Goal: Transaction & Acquisition: Purchase product/service

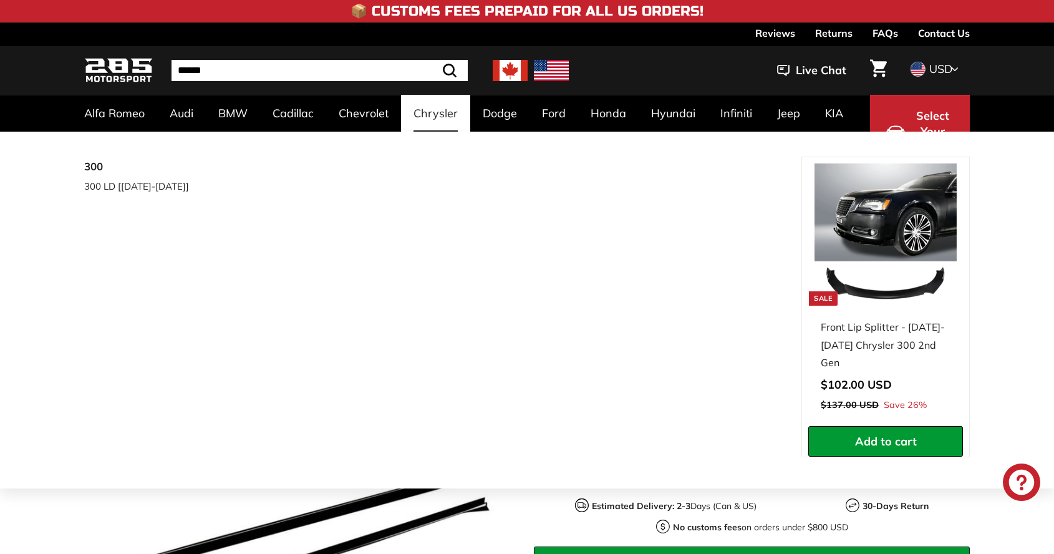
click at [1028, 180] on div "**********" at bounding box center [527, 310] width 1054 height 357
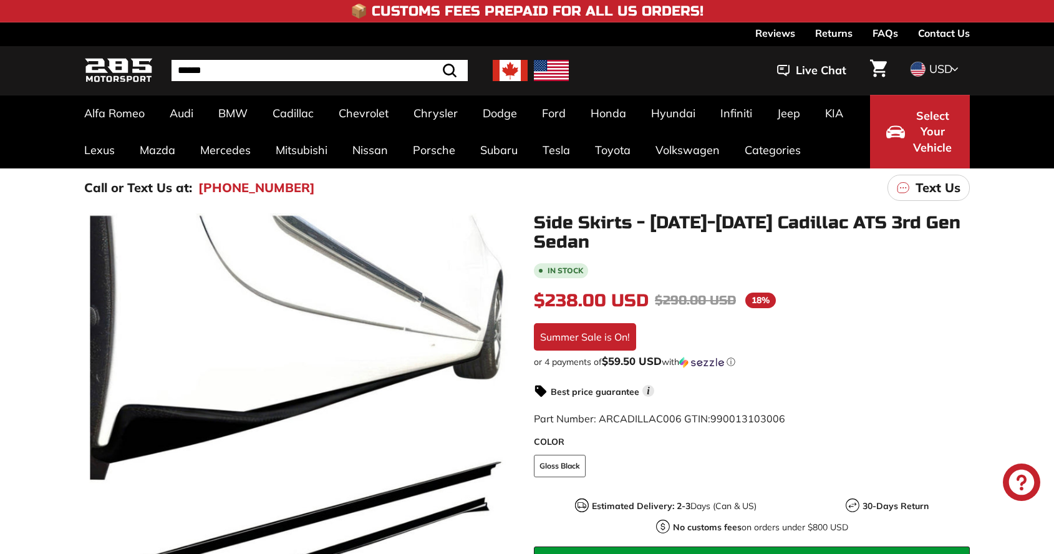
click at [1030, 114] on div "Alfa Romeo Giulia 952 [2016-2023] Audi A3 / S3 / RS3 A3-S3-RS3 8V [2015-2020] A…" at bounding box center [527, 132] width 1054 height 74
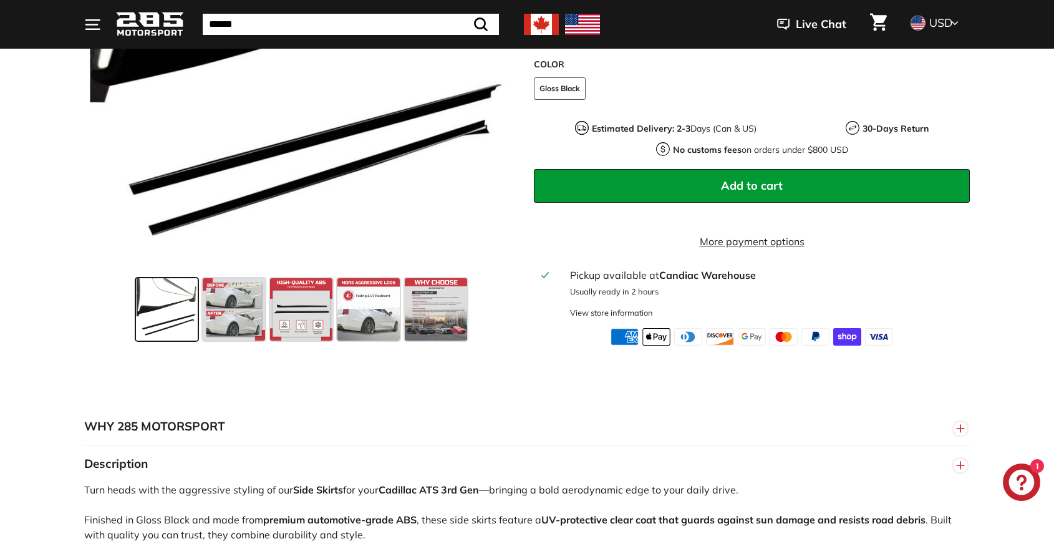
scroll to position [436, 0]
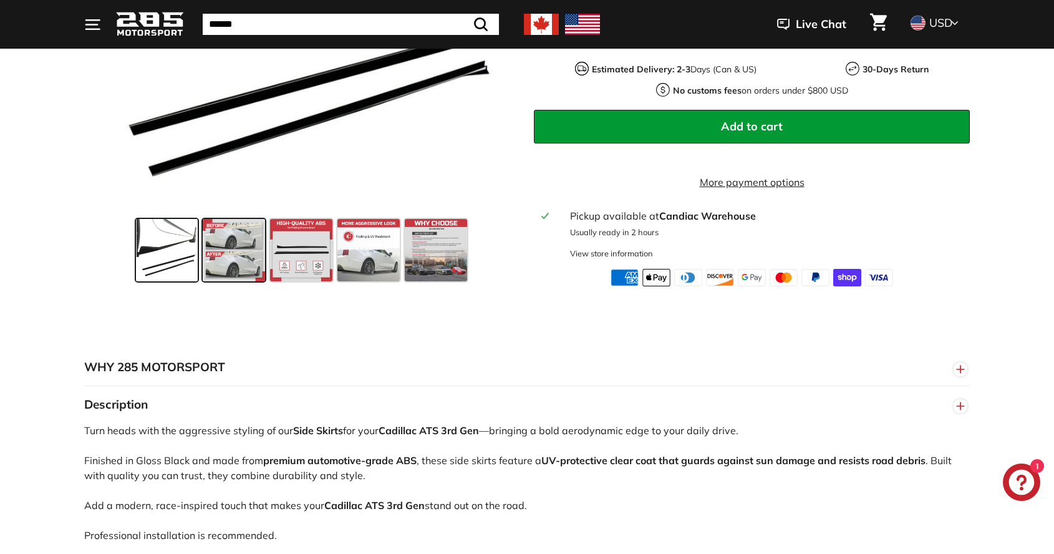
click at [238, 257] on span at bounding box center [234, 250] width 62 height 62
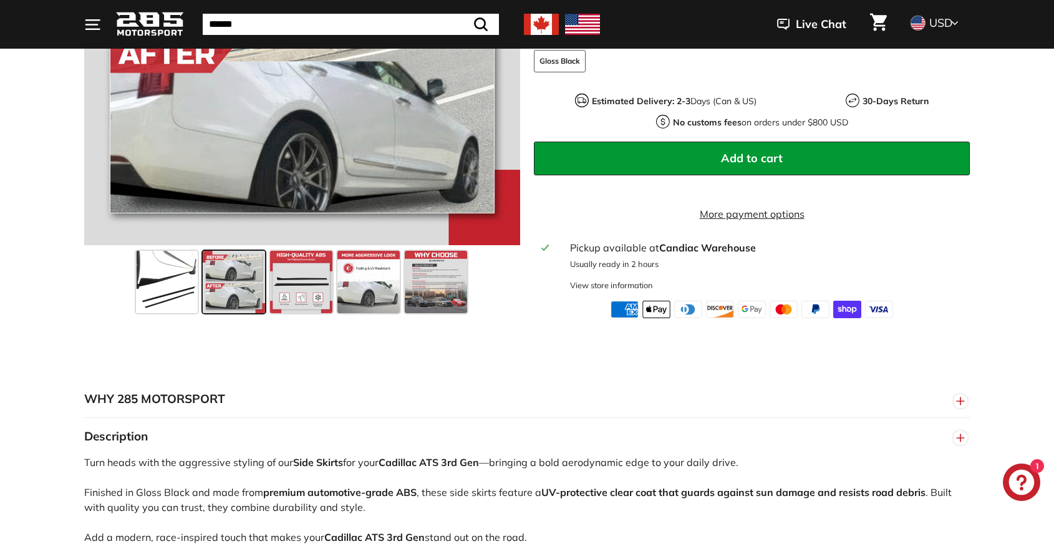
scroll to position [374, 0]
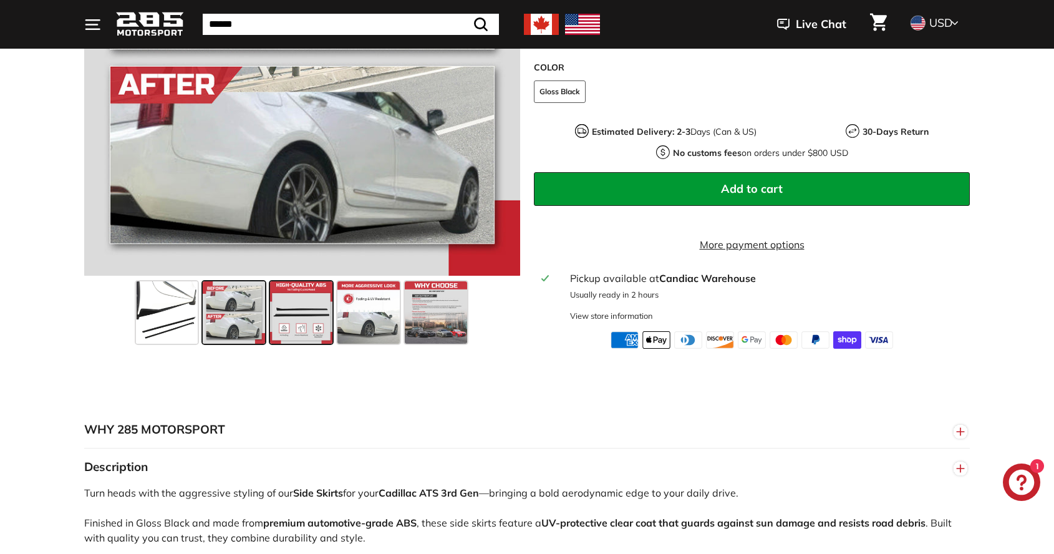
click at [289, 323] on span at bounding box center [301, 312] width 62 height 62
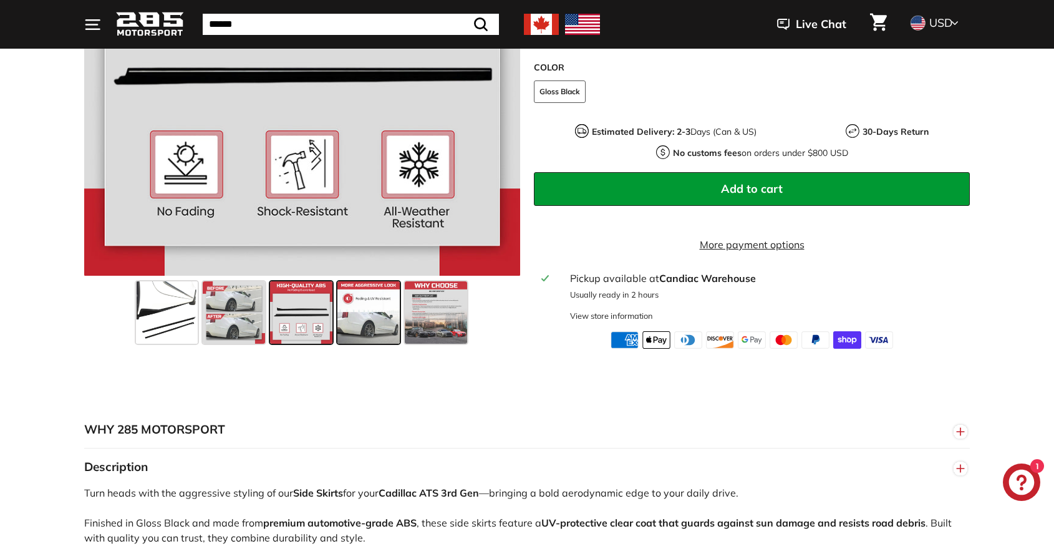
click at [340, 319] on span at bounding box center [368, 312] width 62 height 62
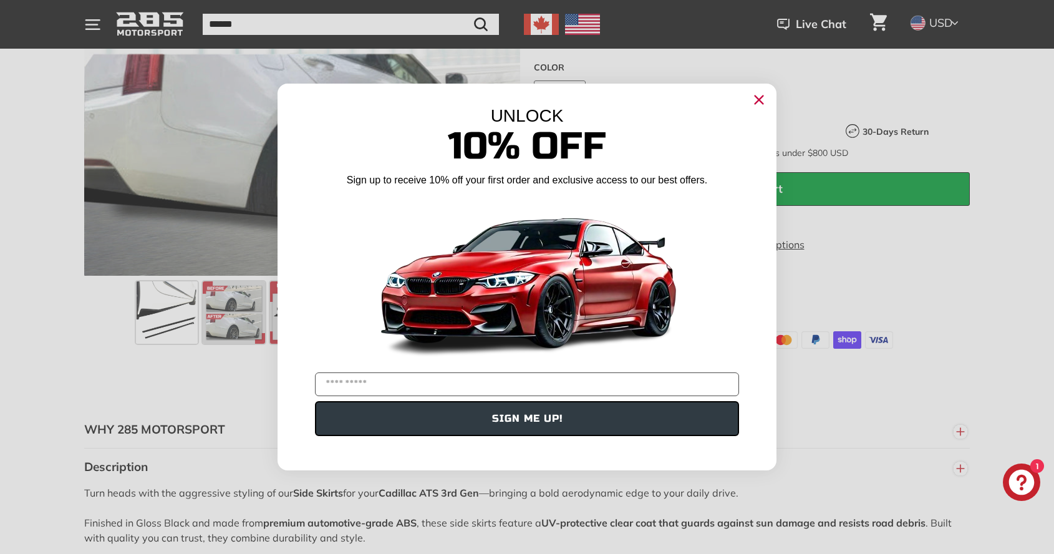
click at [751, 102] on circle "Close dialog" at bounding box center [758, 99] width 19 height 19
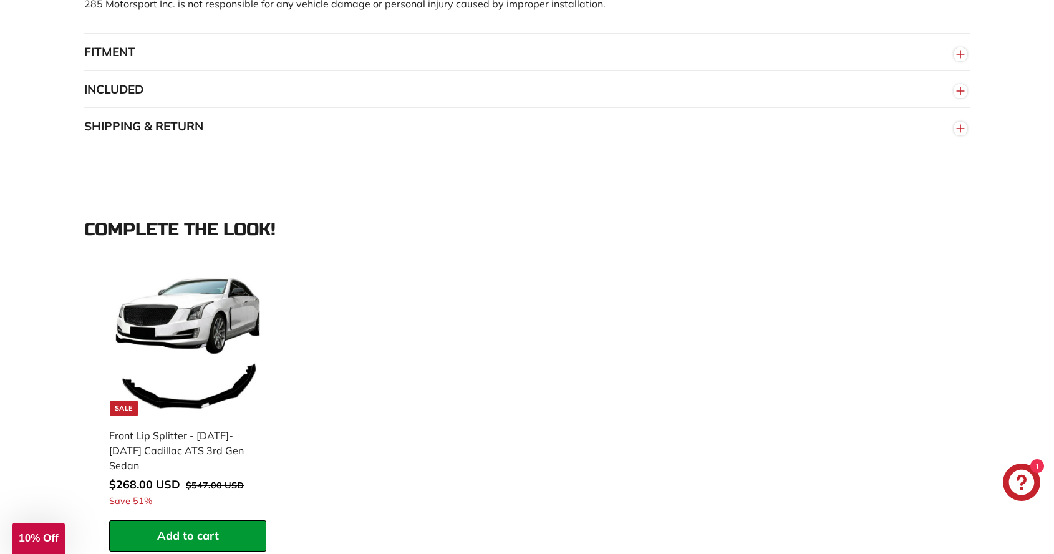
scroll to position [811, 0]
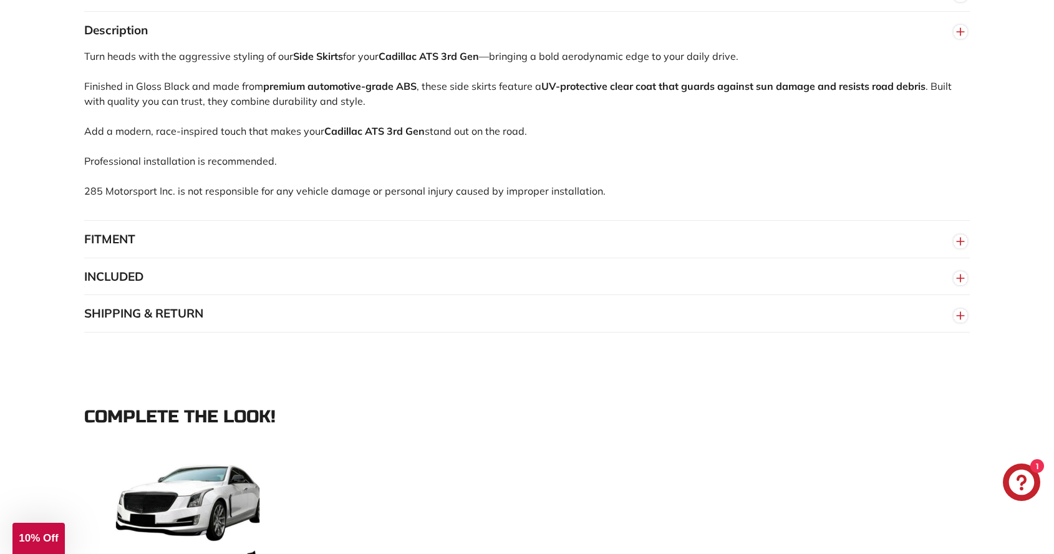
click at [159, 254] on button "FITMENT" at bounding box center [526, 239] width 885 height 37
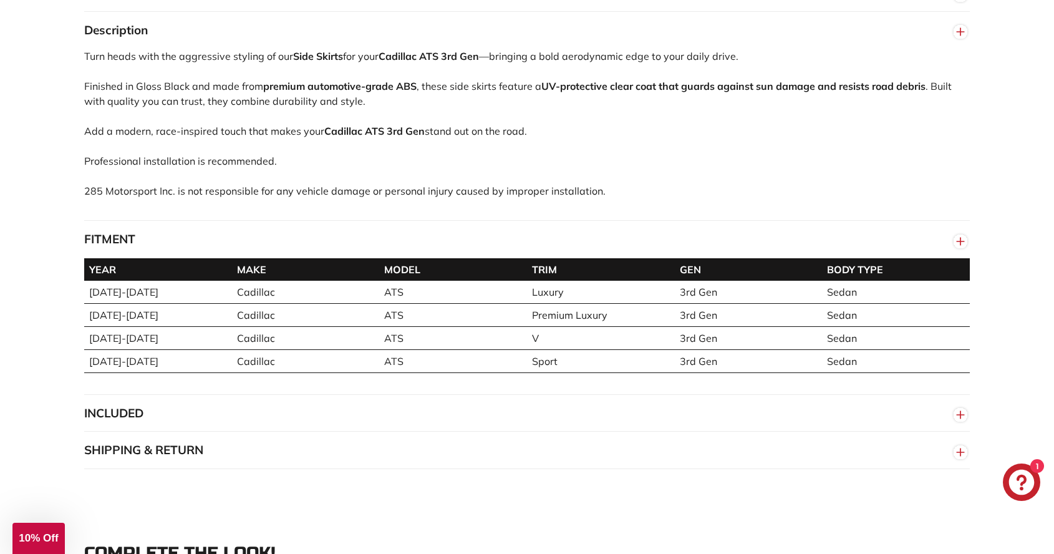
click at [135, 420] on button "INCLUDED" at bounding box center [526, 413] width 885 height 37
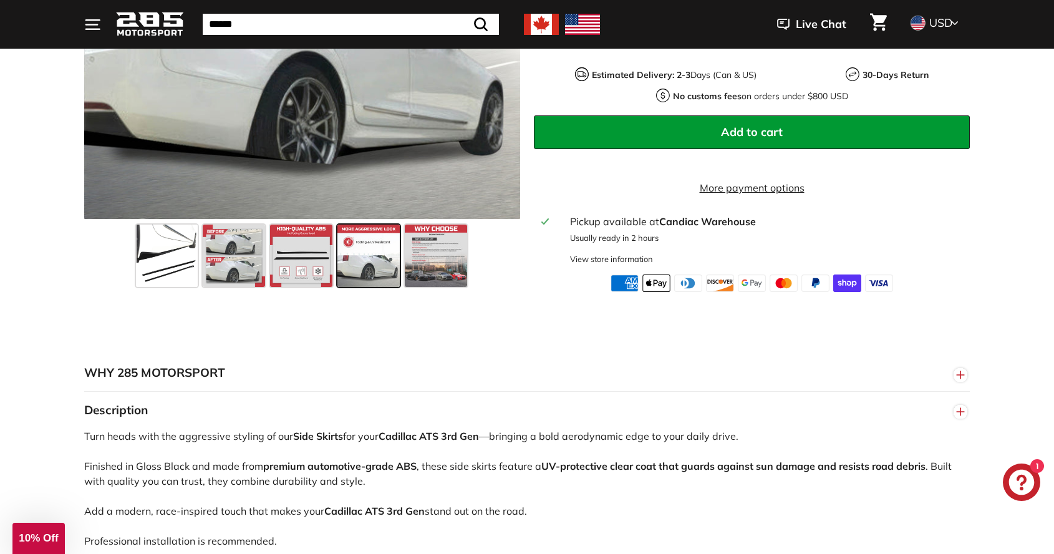
scroll to position [436, 0]
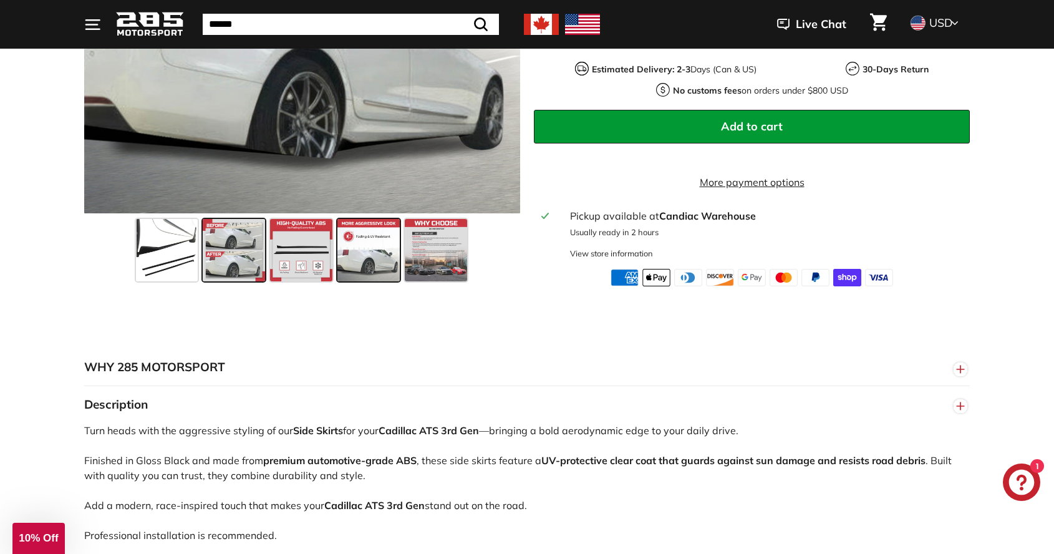
click at [257, 267] on span at bounding box center [234, 250] width 62 height 62
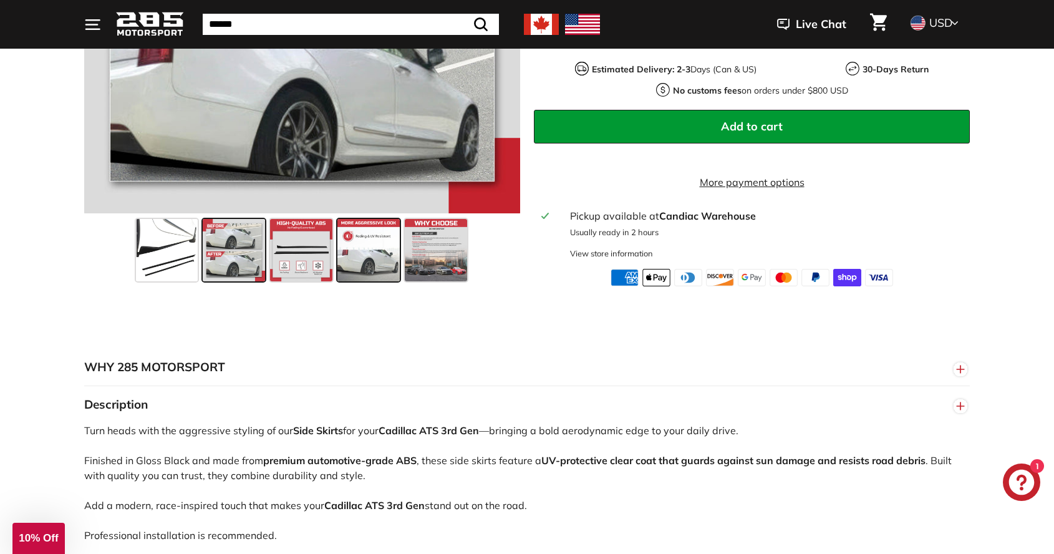
click at [369, 266] on span at bounding box center [368, 250] width 62 height 62
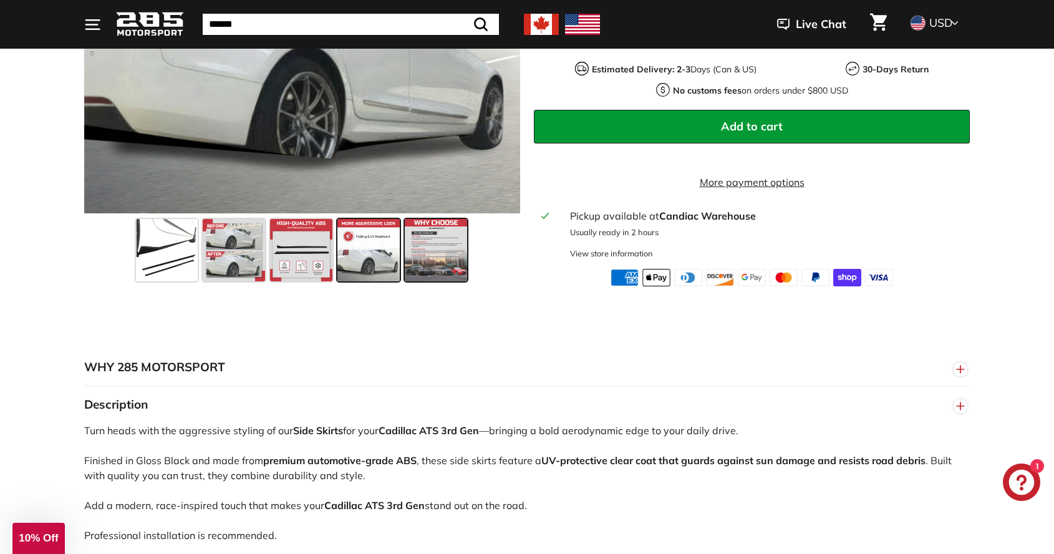
click at [430, 271] on span at bounding box center [436, 250] width 62 height 62
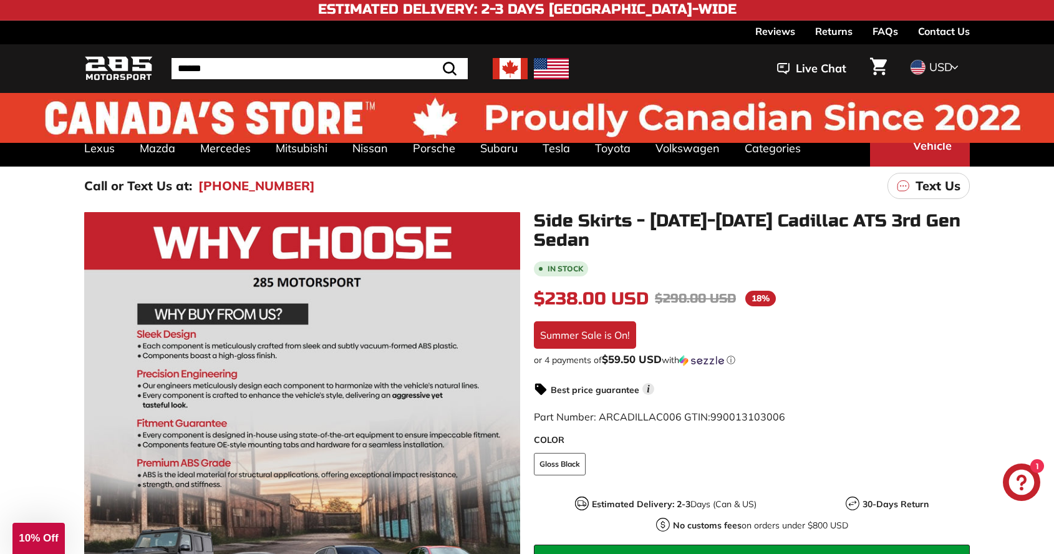
scroll to position [0, 0]
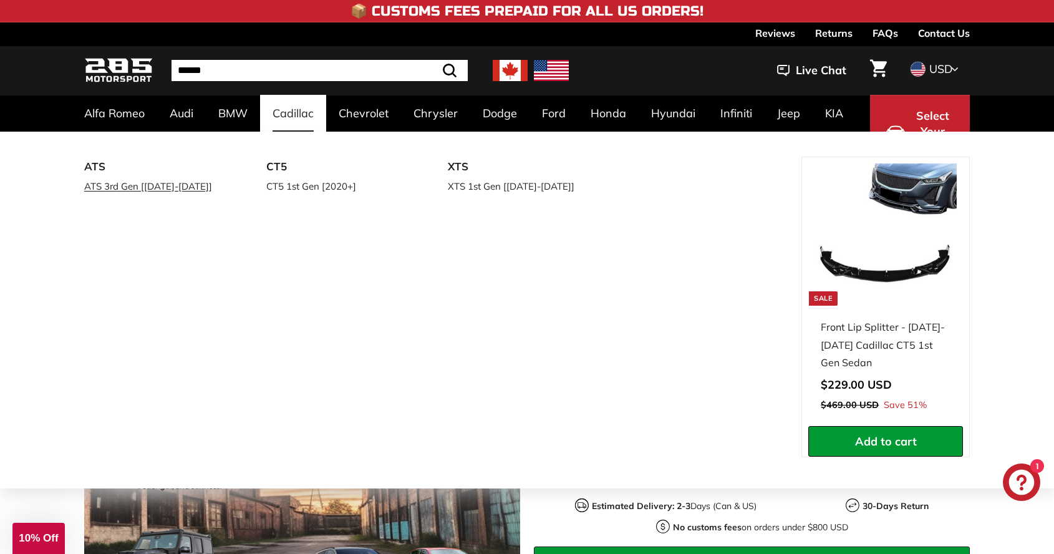
click at [126, 180] on link "ATS 3rd Gen [[DATE]-[DATE]]" at bounding box center [157, 186] width 147 height 18
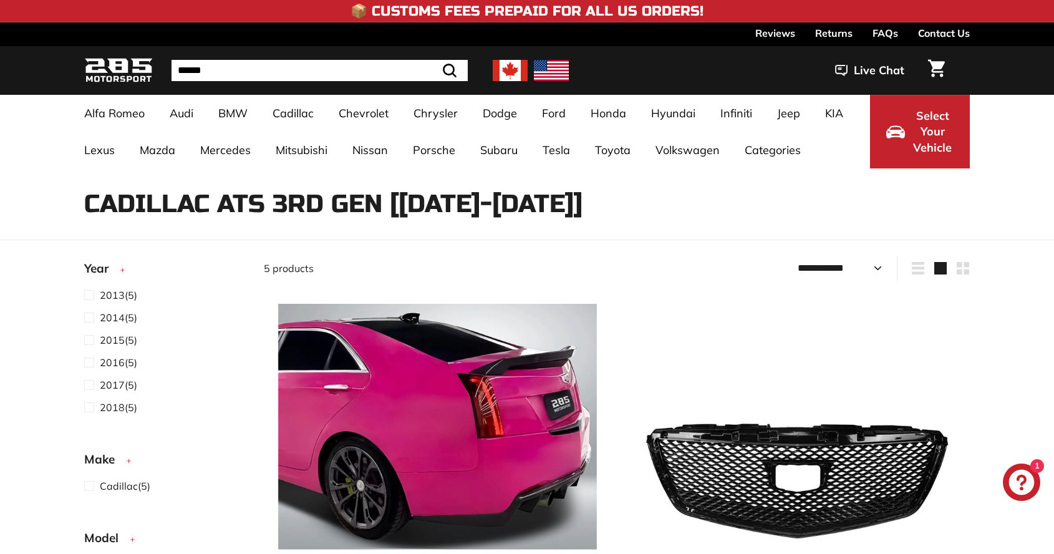
select select "**********"
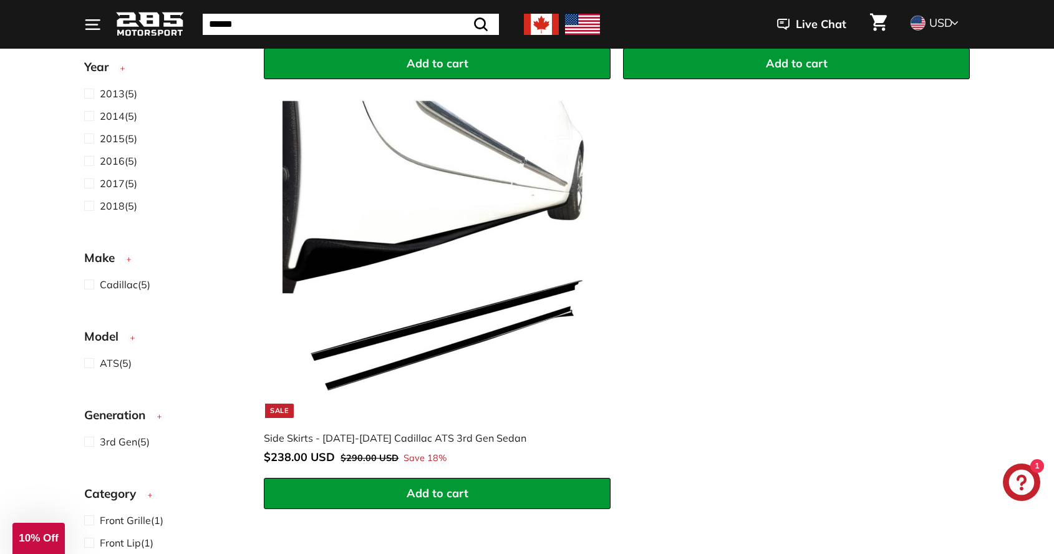
scroll to position [811, 0]
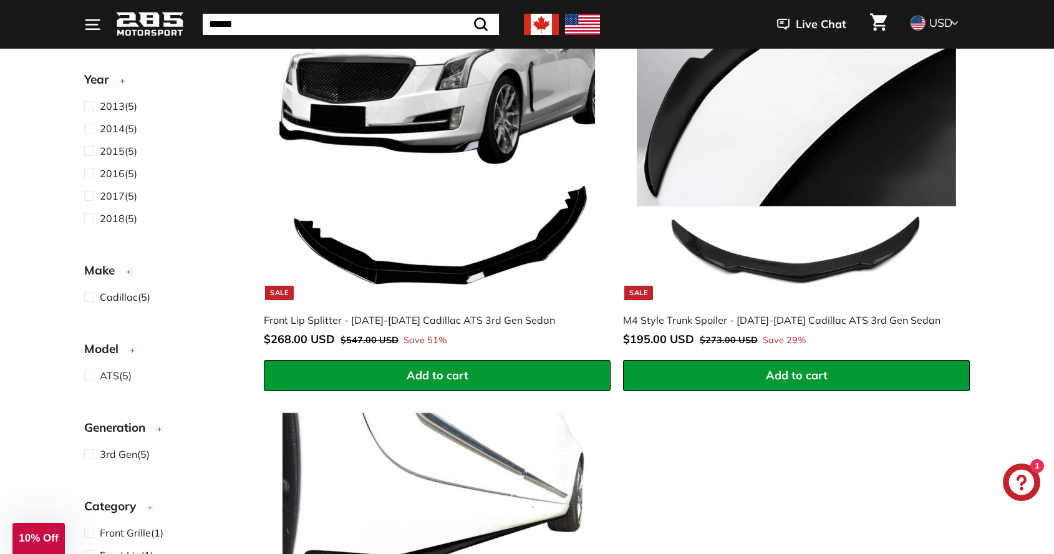
click at [493, 312] on div "Front Lip Splitter - [DATE]-[DATE] Cadillac ATS 3rd Gen Sedan" at bounding box center [431, 319] width 334 height 15
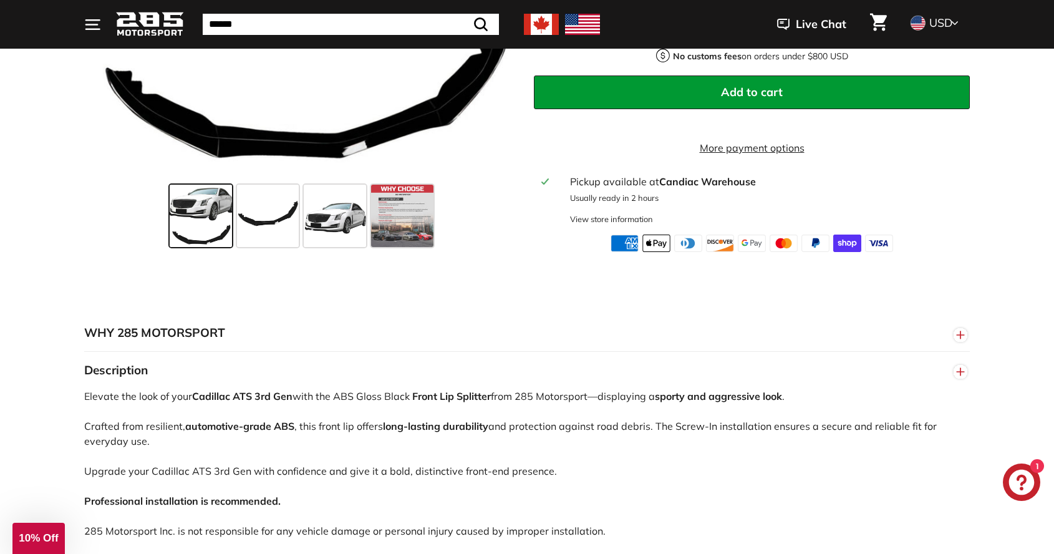
scroll to position [686, 0]
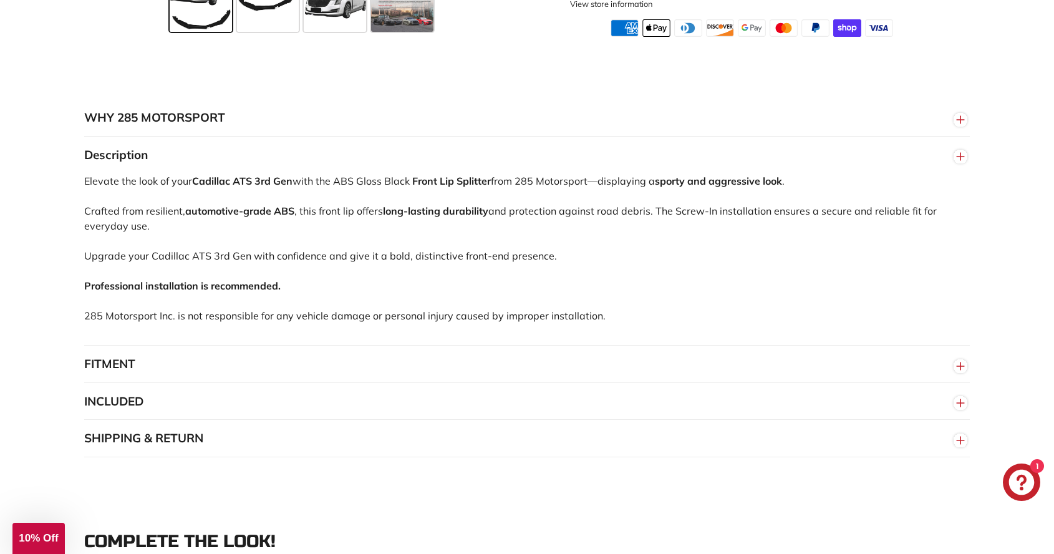
click at [232, 375] on button "FITMENT" at bounding box center [526, 363] width 885 height 37
